Goal: Task Accomplishment & Management: Manage account settings

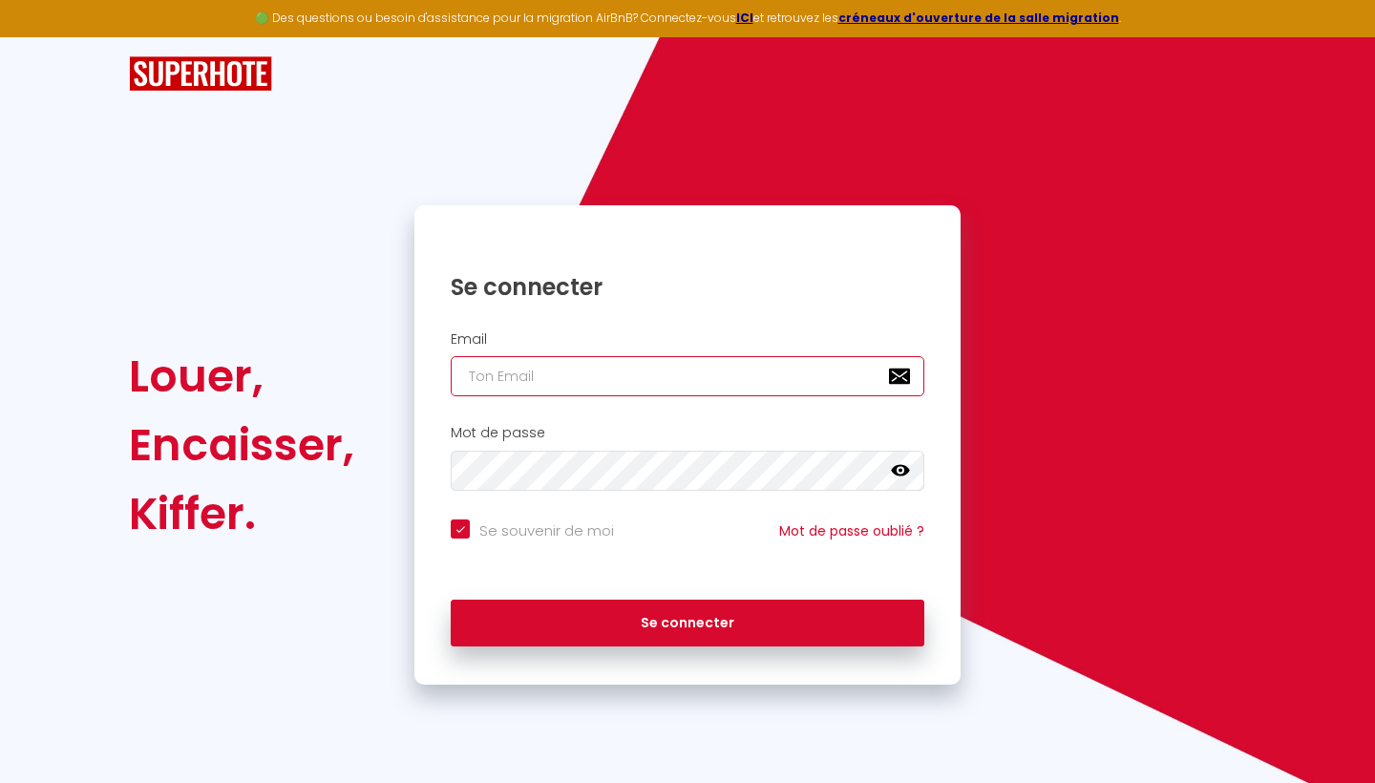
type input "[EMAIL_ADDRESS][DOMAIN_NAME]"
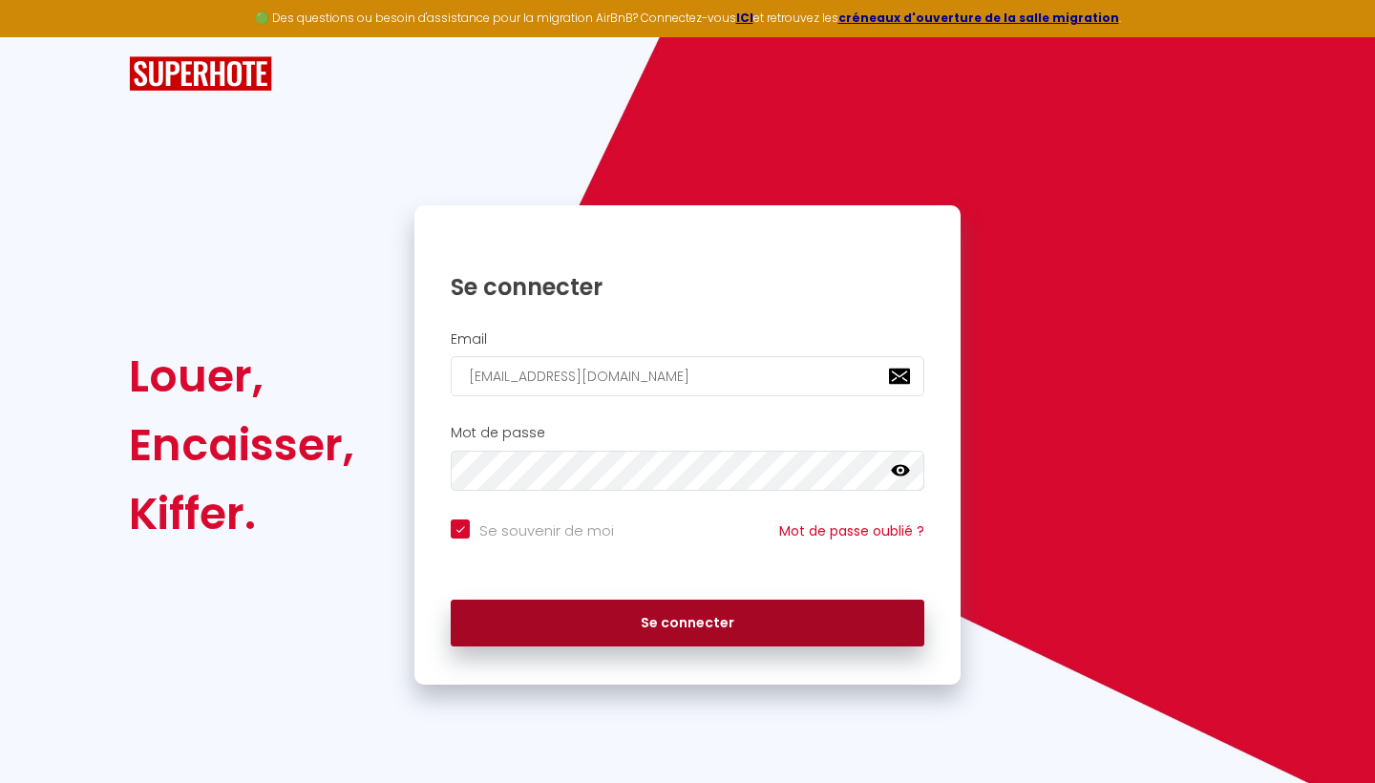
click at [640, 620] on button "Se connecter" at bounding box center [688, 624] width 474 height 48
checkbox input "true"
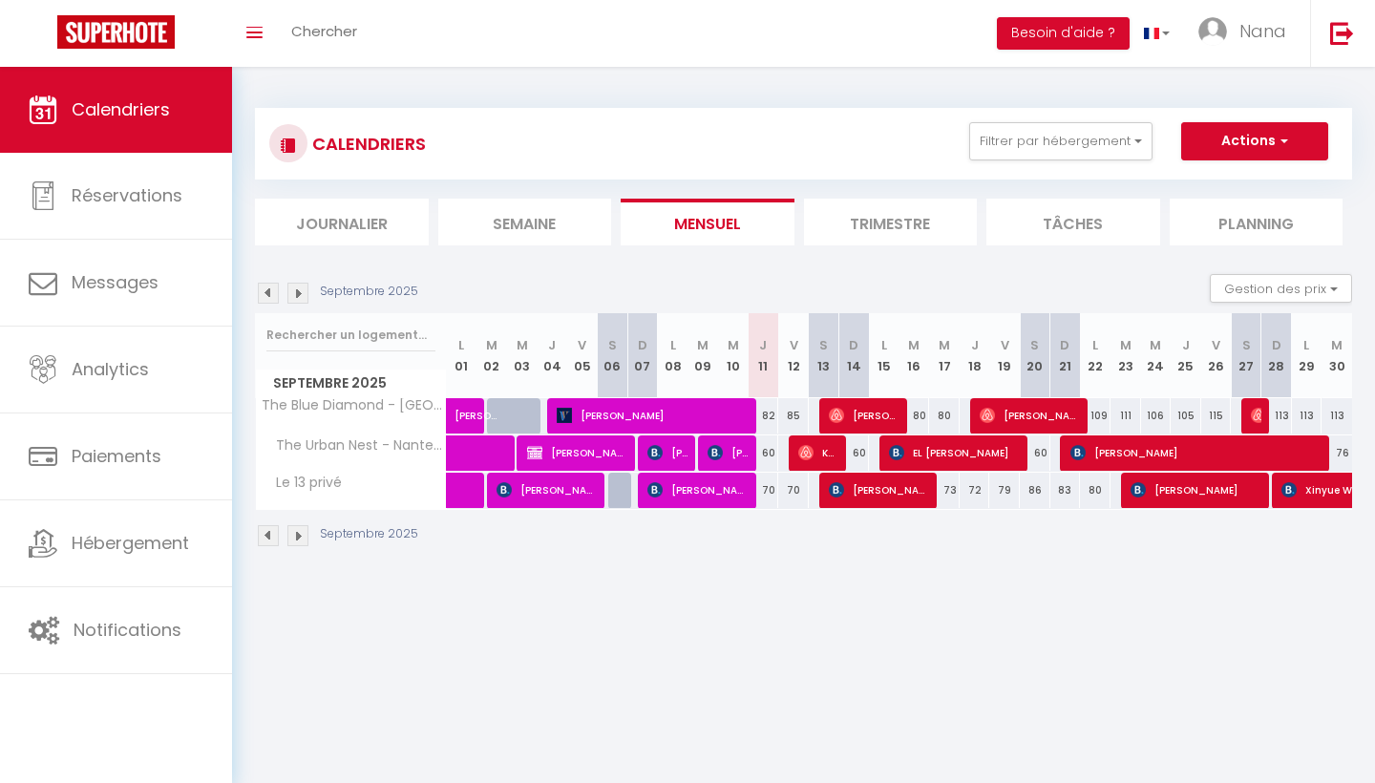
click at [301, 290] on img at bounding box center [297, 293] width 21 height 21
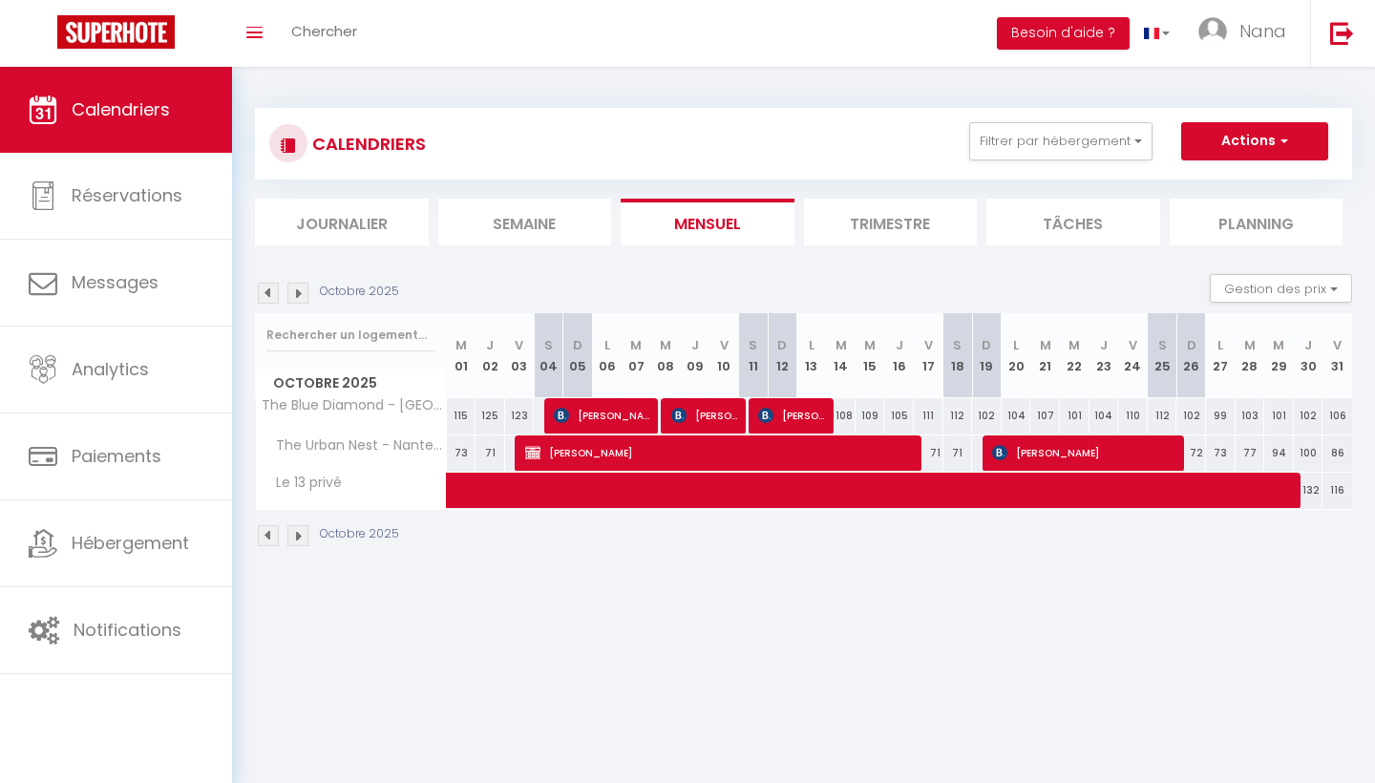
click at [296, 291] on img at bounding box center [297, 293] width 21 height 21
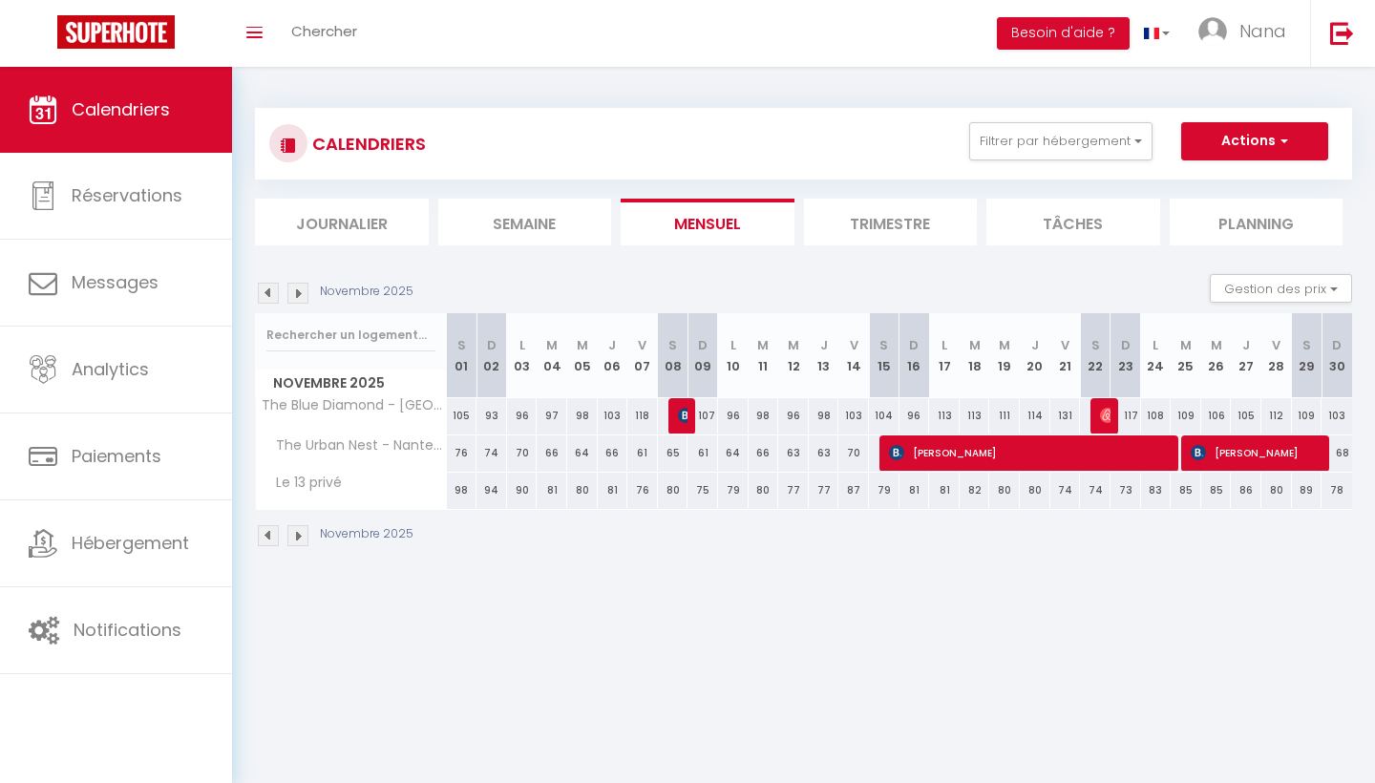
click at [298, 296] on img at bounding box center [297, 293] width 21 height 21
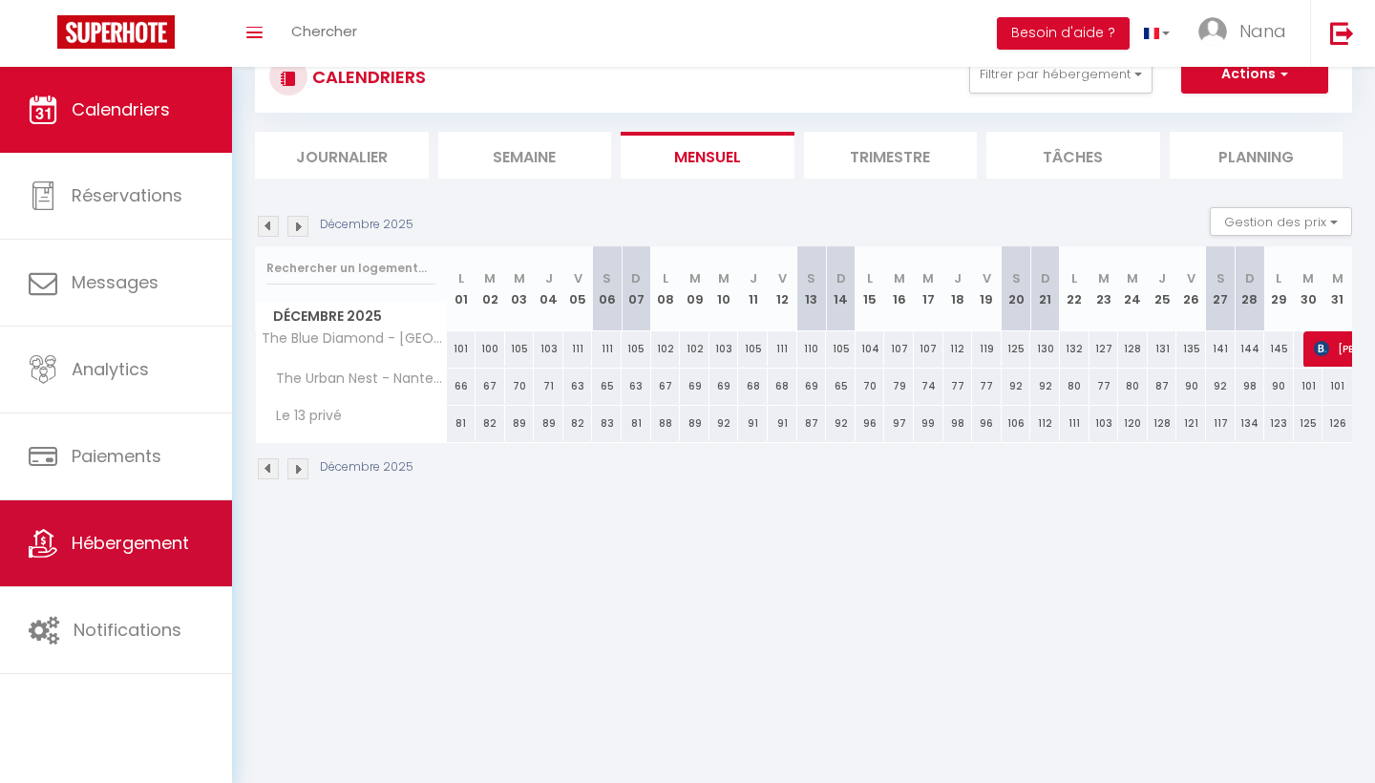
scroll to position [67, 0]
click at [117, 538] on span "Hébergement" at bounding box center [130, 543] width 117 height 24
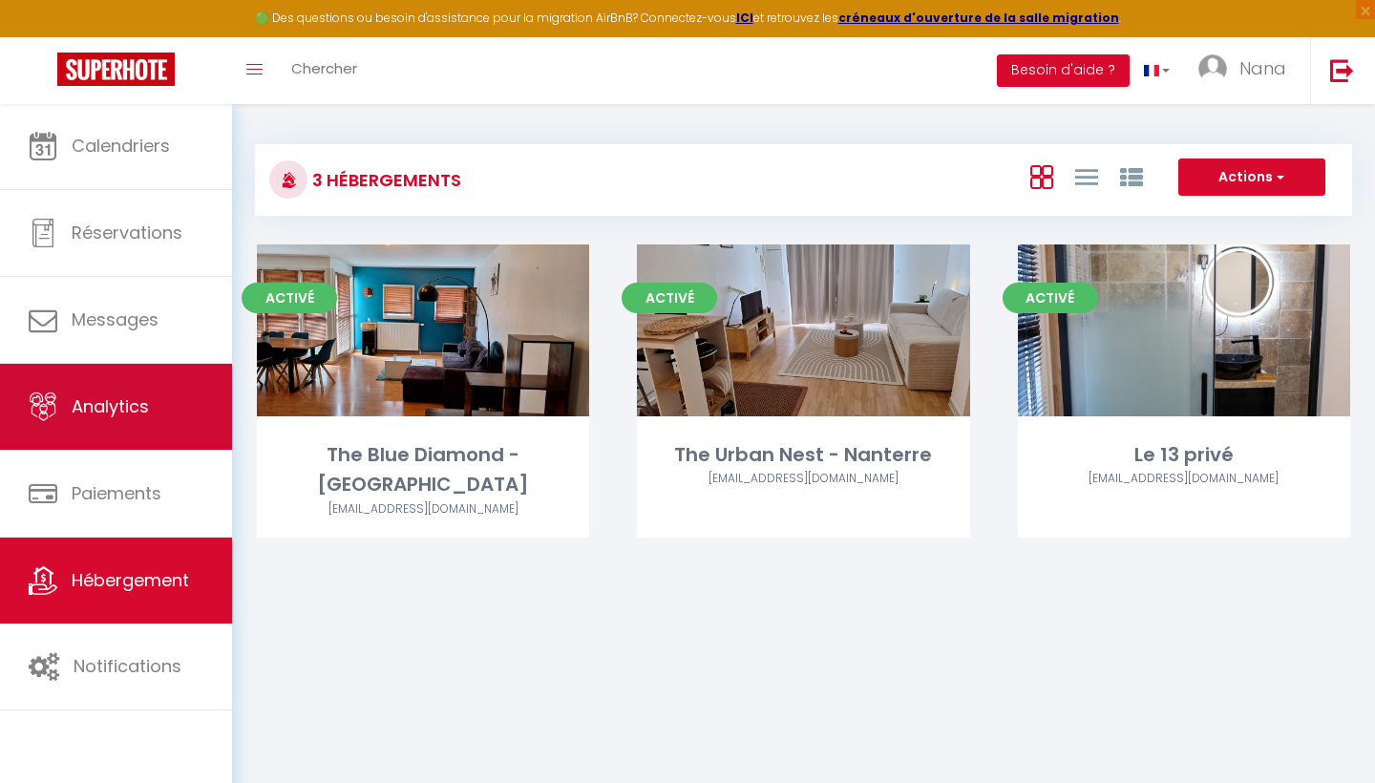
click at [118, 432] on link "Analytics" at bounding box center [116, 407] width 232 height 86
select select "2025"
select select "9"
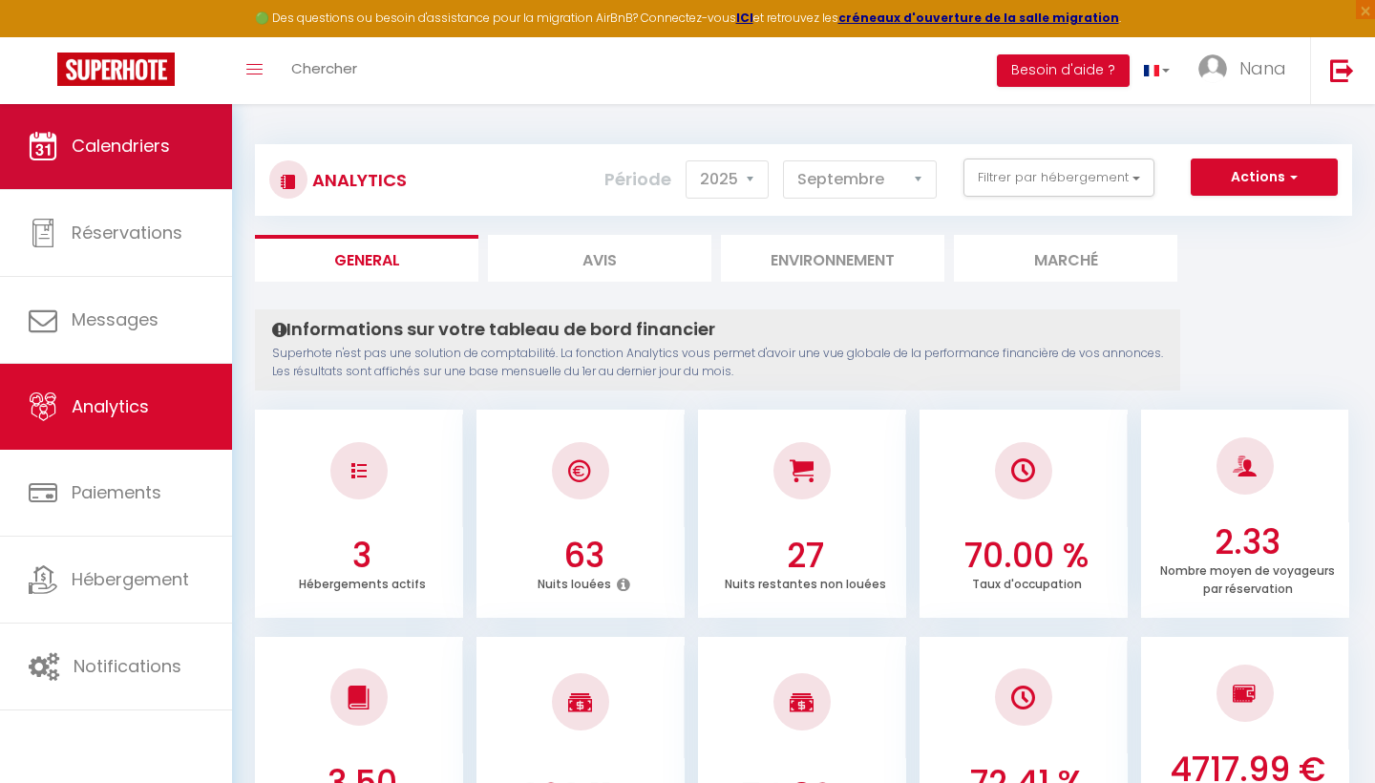
click at [158, 168] on link "Calendriers" at bounding box center [116, 146] width 232 height 86
